Goal: Find specific page/section: Find specific page/section

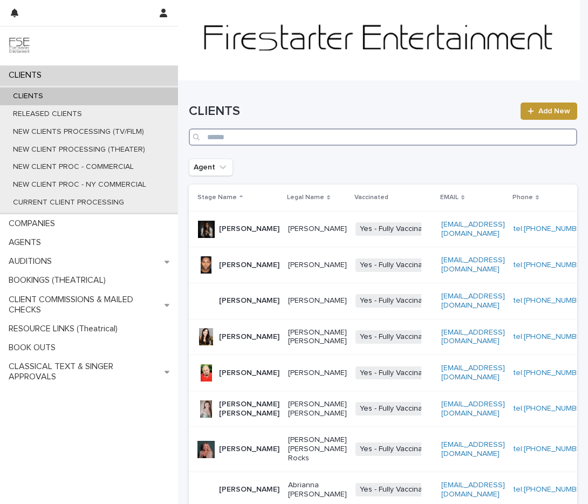
click at [429, 138] on input "Search" at bounding box center [383, 136] width 389 height 17
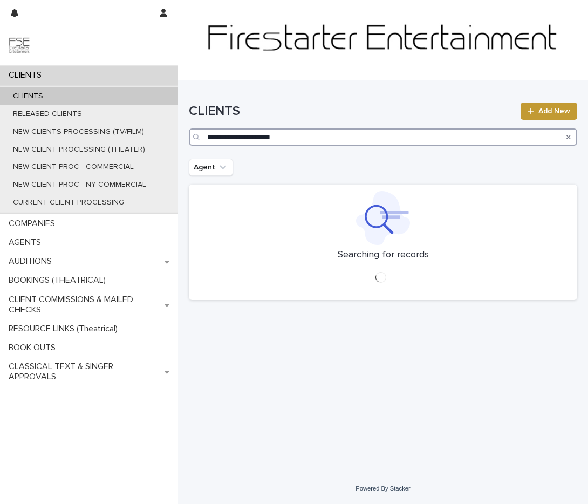
type input "**********"
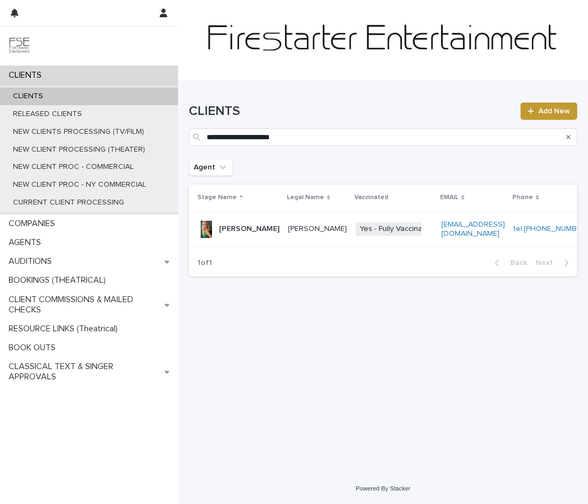
click at [238, 234] on p "[PERSON_NAME]" at bounding box center [249, 229] width 60 height 9
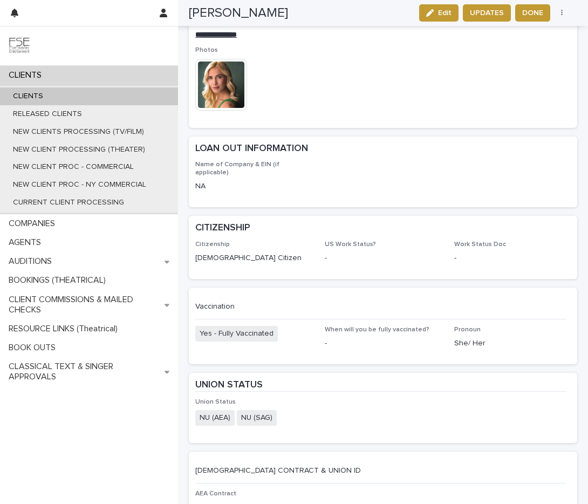
scroll to position [1415, 0]
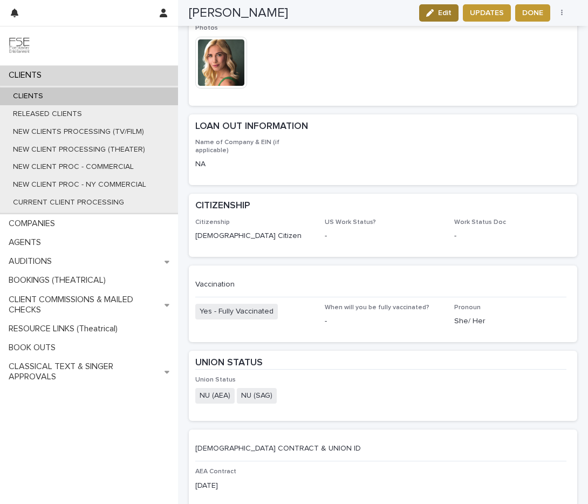
click at [441, 12] on span "Edit" at bounding box center [444, 13] width 13 height 8
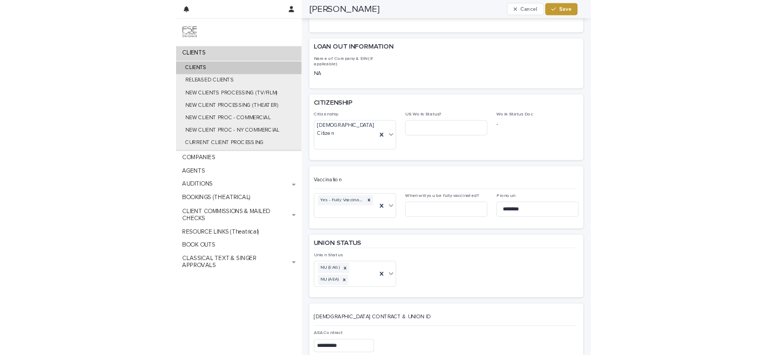
scroll to position [1494, 0]
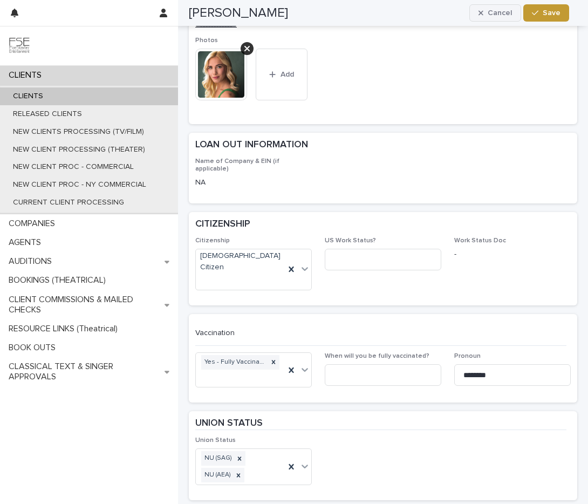
click at [503, 7] on button "Cancel" at bounding box center [496, 12] width 52 height 17
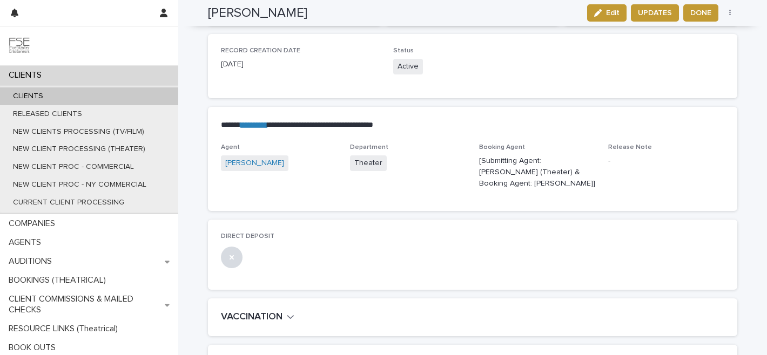
scroll to position [0, 0]
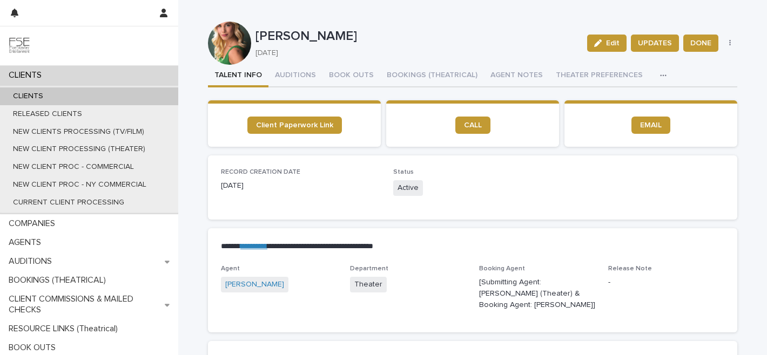
click at [64, 68] on div "CLIENTS" at bounding box center [89, 75] width 178 height 19
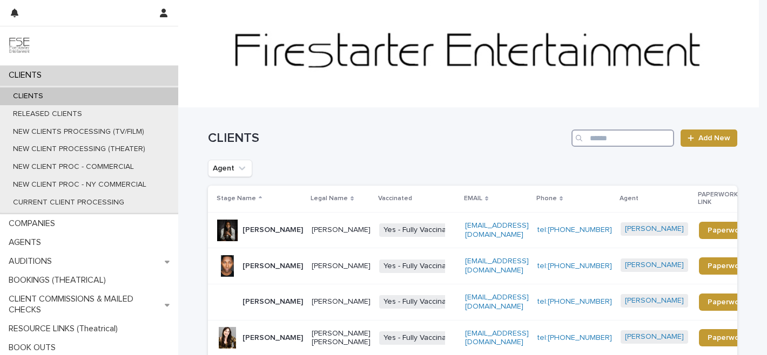
click at [588, 141] on input "Search" at bounding box center [622, 138] width 103 height 17
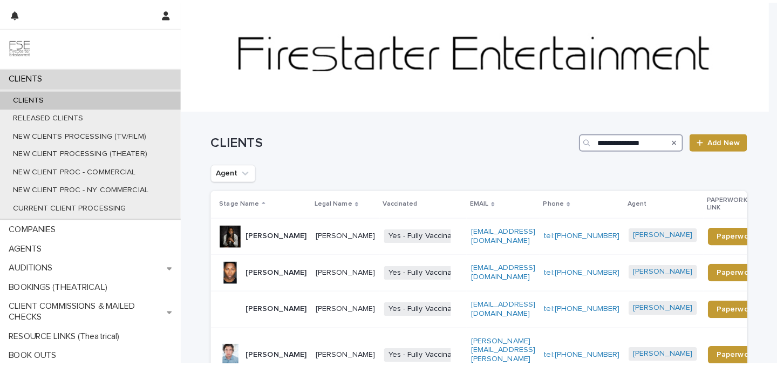
scroll to position [0, 4]
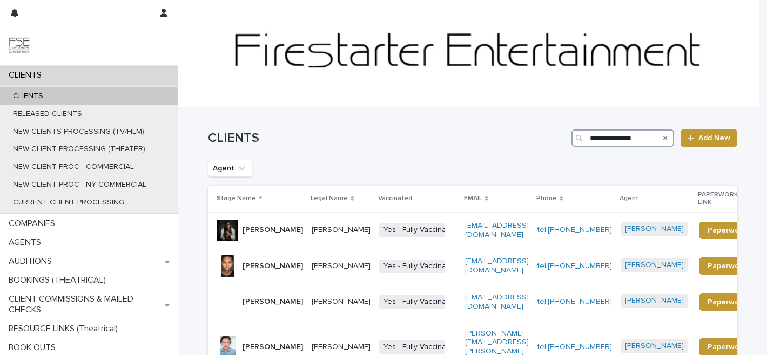
type input "**********"
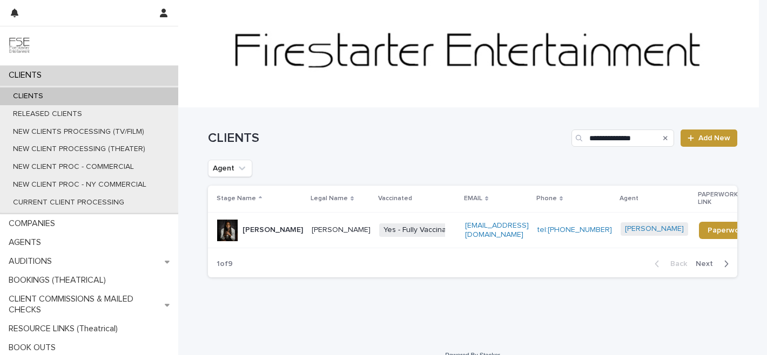
click at [249, 229] on p "[PERSON_NAME]" at bounding box center [272, 230] width 60 height 9
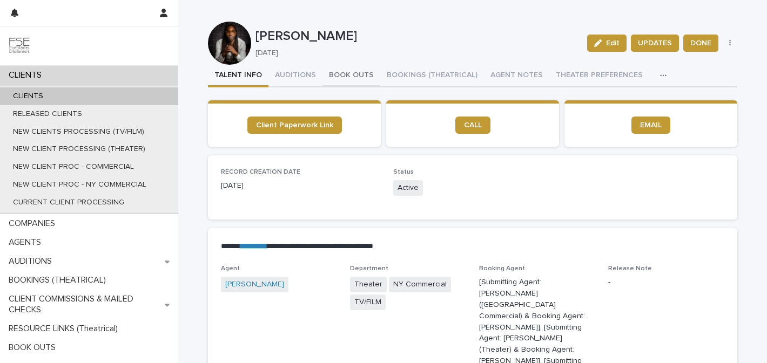
click at [340, 76] on button "BOOK OUTS" at bounding box center [351, 76] width 58 height 23
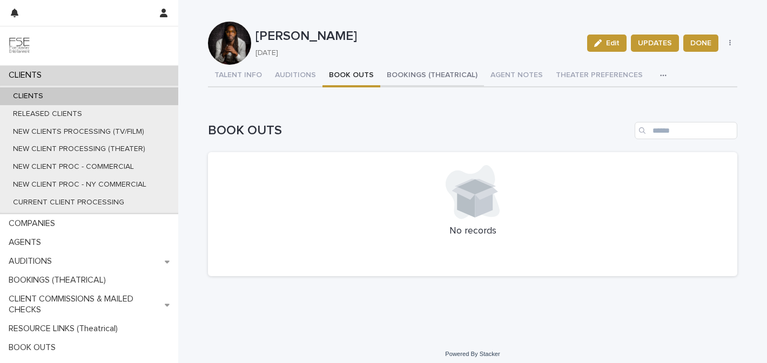
click at [430, 72] on button "BOOKINGS (THEATRICAL)" at bounding box center [432, 76] width 104 height 23
